Goal: Transaction & Acquisition: Purchase product/service

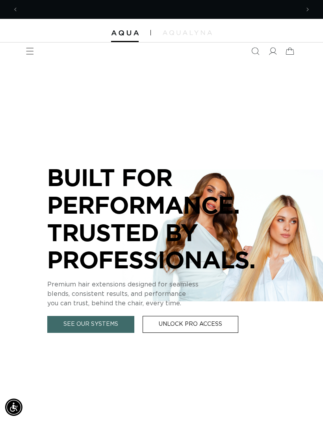
click at [35, 50] on span "Menu" at bounding box center [29, 51] width 17 height 17
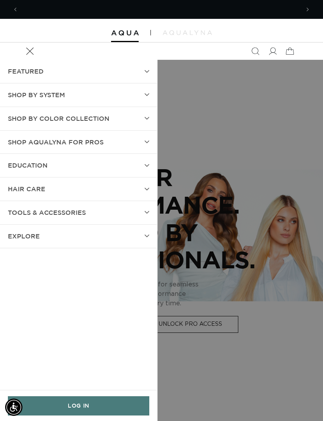
scroll to position [0, 281]
click at [147, 96] on summary "SHOP BY SYSTEM" at bounding box center [78, 95] width 157 height 23
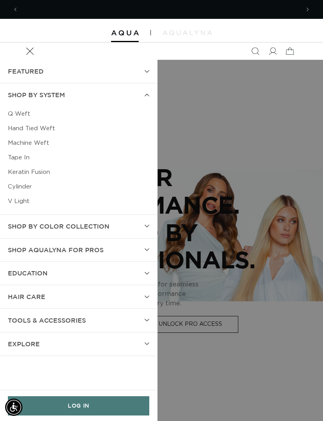
scroll to position [0, 562]
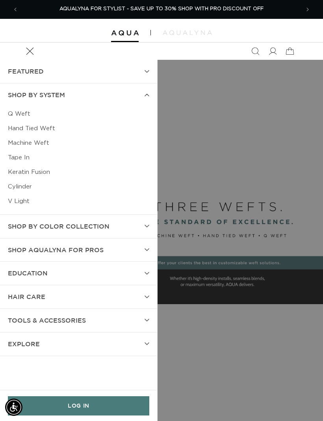
click at [54, 129] on link "Hand Tied Weft" at bounding box center [78, 128] width 141 height 15
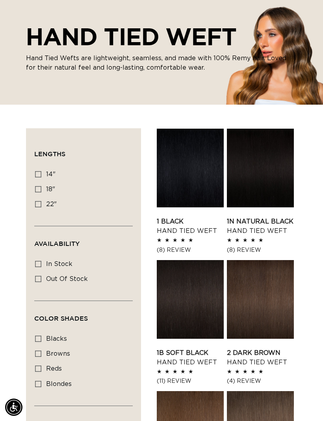
scroll to position [0, 281]
click at [55, 204] on span "22"" at bounding box center [51, 204] width 11 height 6
click at [41, 204] on input "22" 22" (30 products)" at bounding box center [38, 204] width 6 height 6
checkbox input "true"
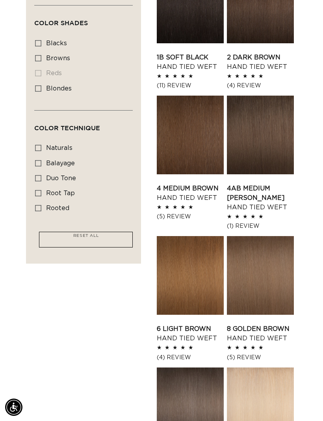
click at [55, 190] on span "root tap" at bounding box center [60, 193] width 29 height 6
click at [41, 190] on input "root tap root tap (1 product)" at bounding box center [38, 193] width 6 height 6
checkbox input "true"
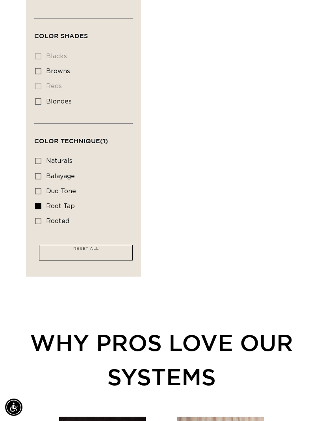
scroll to position [0, 562]
click at [33, 195] on div "Filter: Lengths (1) Lengths 14" 14" (0 products) 18" 18" (1 product) 22" Availa…" at bounding box center [83, 61] width 115 height 431
click at [43, 202] on label "root tap root tap (1 product)" at bounding box center [81, 206] width 92 height 15
click at [41, 203] on input "root tap root tap (1 product)" at bounding box center [38, 206] width 6 height 6
checkbox input "false"
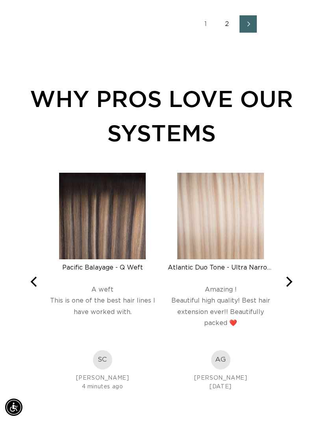
scroll to position [0, 562]
click at [296, 284] on button "Next" at bounding box center [288, 282] width 17 height 17
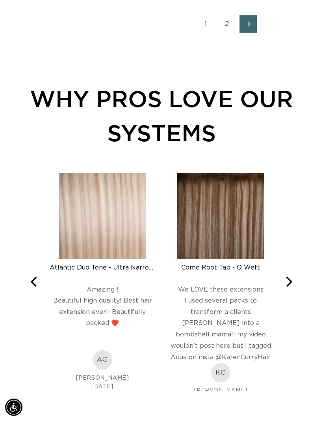
click at [296, 275] on div "Pacific Balayage - Q Weft Rated 5 out of 5 A weft This is one of the best hair …" at bounding box center [161, 282] width 271 height 219
click at [296, 278] on div "Pacific Balayage - Q Weft Rated 5 out of 5 A weft This is one of the best hair …" at bounding box center [161, 282] width 271 height 219
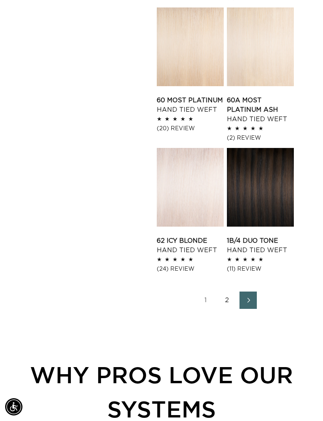
scroll to position [974, 0]
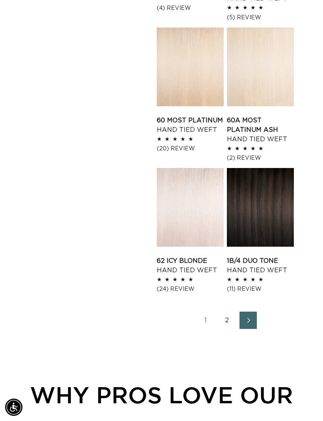
click at [234, 322] on link "2" at bounding box center [226, 320] width 17 height 17
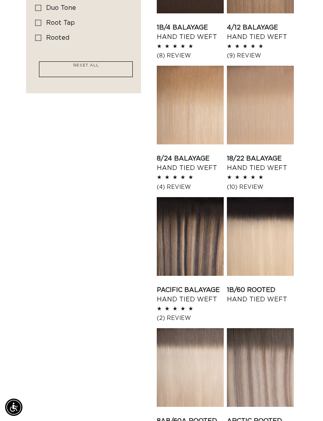
scroll to position [0, 562]
click at [43, 31] on label "rooted rooted (4 products)" at bounding box center [81, 38] width 92 height 15
click at [41, 35] on input "rooted rooted (4 products)" at bounding box center [38, 38] width 6 height 6
checkbox input "true"
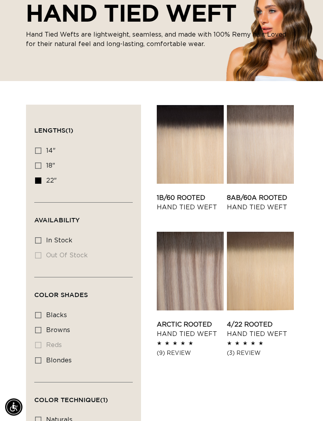
scroll to position [89, 0]
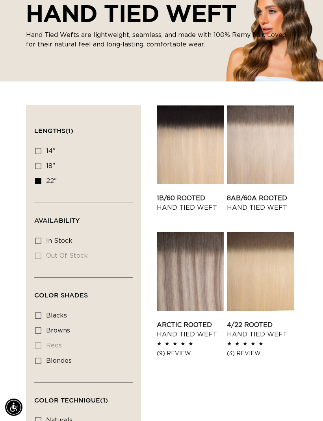
click at [270, 321] on link "4/22 Rooted Hand Tied Weft" at bounding box center [260, 330] width 67 height 19
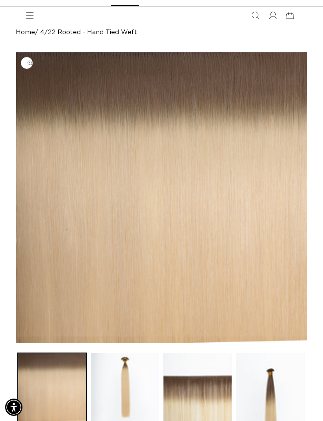
scroll to position [36, 0]
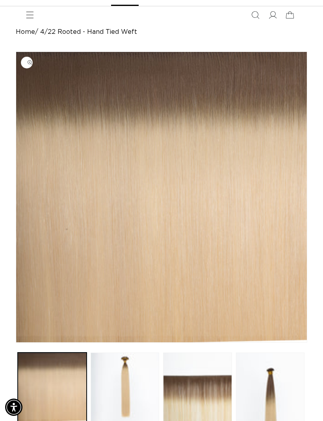
click at [129, 393] on button "Load image 2 in gallery view" at bounding box center [125, 387] width 69 height 69
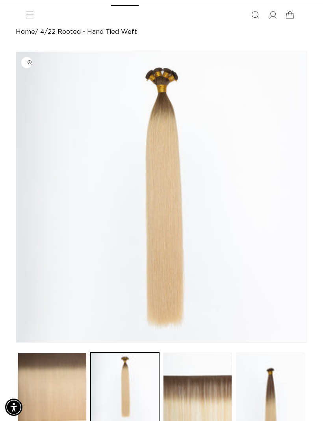
scroll to position [0, 281]
click at [228, 392] on button "Load image 3 in gallery view" at bounding box center [197, 387] width 69 height 69
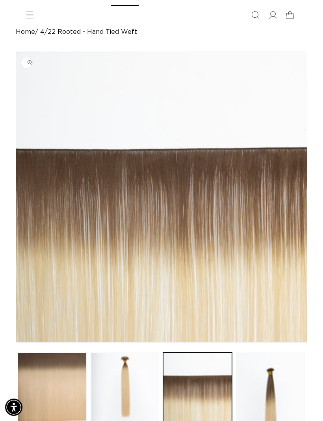
click at [282, 392] on button "Load image 4 in gallery view" at bounding box center [270, 387] width 69 height 69
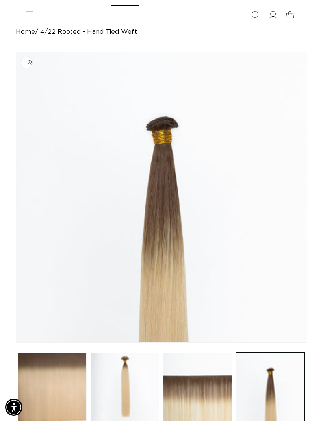
scroll to position [0, 562]
click at [145, 379] on button "Load image 2 in gallery view" at bounding box center [125, 387] width 69 height 69
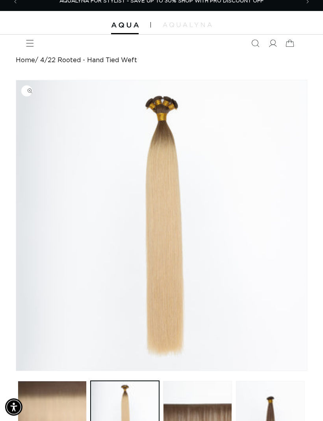
scroll to position [8, 0]
click at [26, 43] on span "Menu" at bounding box center [29, 43] width 17 height 17
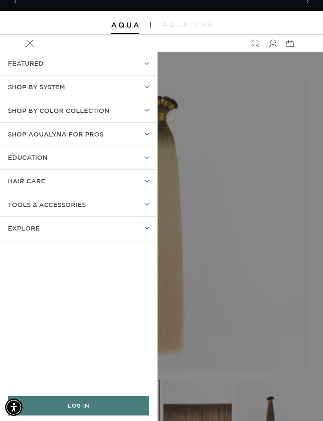
scroll to position [0, 0]
click at [137, 85] on summary "SHOP BY SYSTEM" at bounding box center [78, 87] width 157 height 23
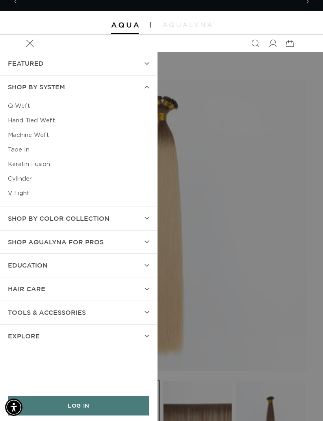
scroll to position [0, 281]
click at [40, 136] on link "Machine Weft" at bounding box center [78, 135] width 141 height 15
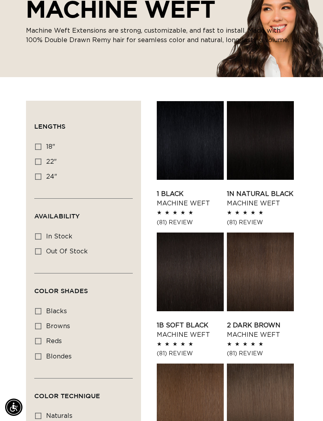
scroll to position [0, 281]
click at [42, 166] on label "22" 22" (33 products)" at bounding box center [81, 162] width 92 height 15
click at [41, 165] on input "22" 22" (33 products)" at bounding box center [38, 162] width 6 height 6
checkbox input "true"
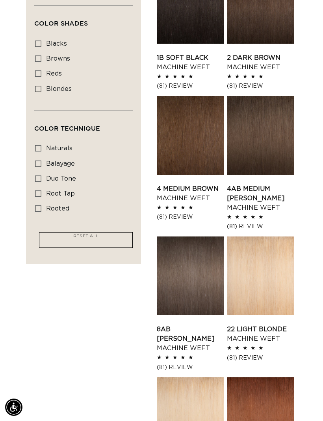
scroll to position [0, 562]
click at [39, 213] on label "rooted rooted (4 products)" at bounding box center [81, 209] width 92 height 15
click at [39, 212] on input "rooted rooted (4 products)" at bounding box center [38, 209] width 6 height 6
checkbox input "true"
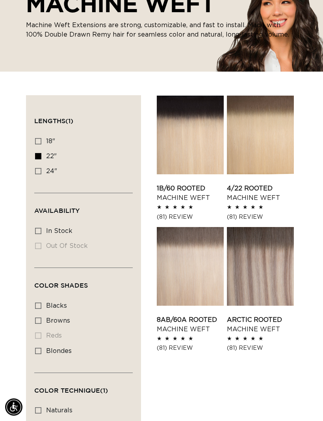
scroll to position [98, 0]
click at [256, 184] on link "4/22 Rooted Machine Weft" at bounding box center [260, 193] width 67 height 19
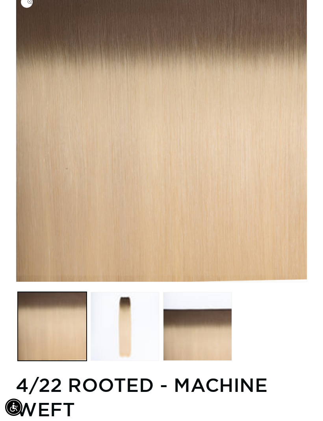
scroll to position [0, 281]
click at [217, 328] on button "Load image 3 in gallery view" at bounding box center [197, 326] width 69 height 69
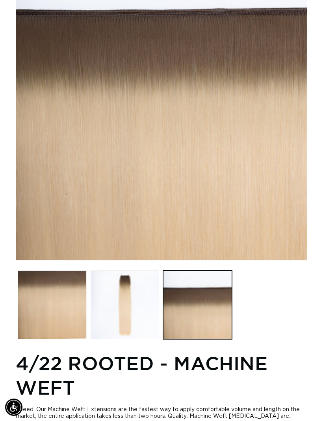
scroll to position [0, 0]
